Goal: Transaction & Acquisition: Subscribe to service/newsletter

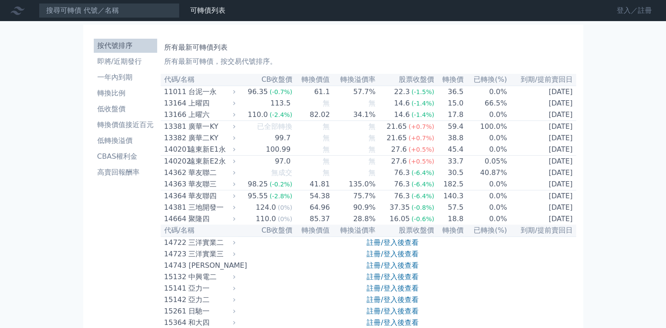
click at [620, 10] on link "登入／註冊" at bounding box center [634, 11] width 49 height 14
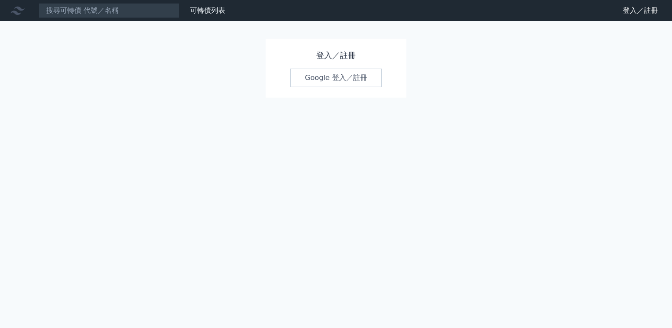
click at [319, 77] on link "Google 登入／註冊" at bounding box center [336, 78] width 92 height 18
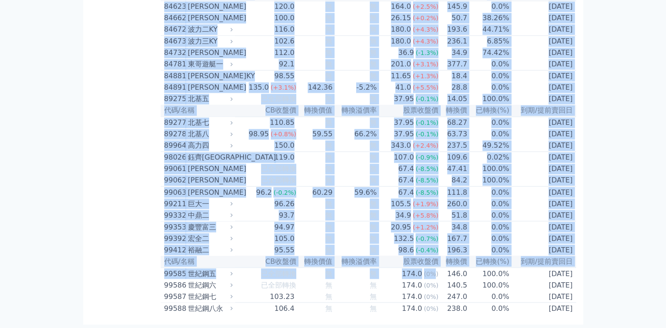
scroll to position [5167, 0]
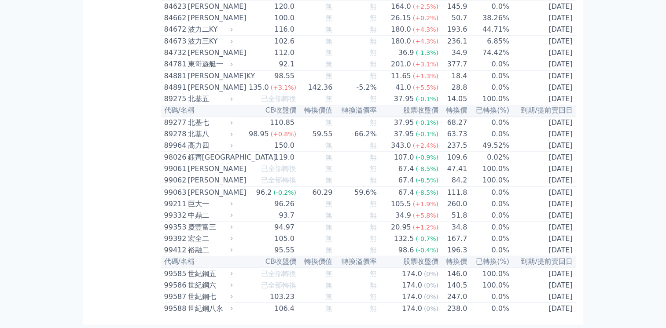
drag, startPoint x: 164, startPoint y: 82, endPoint x: 430, endPoint y: 347, distance: 375.6
drag, startPoint x: 430, startPoint y: 347, endPoint x: 559, endPoint y: 234, distance: 172.1
copy table
